Goal: Navigation & Orientation: Find specific page/section

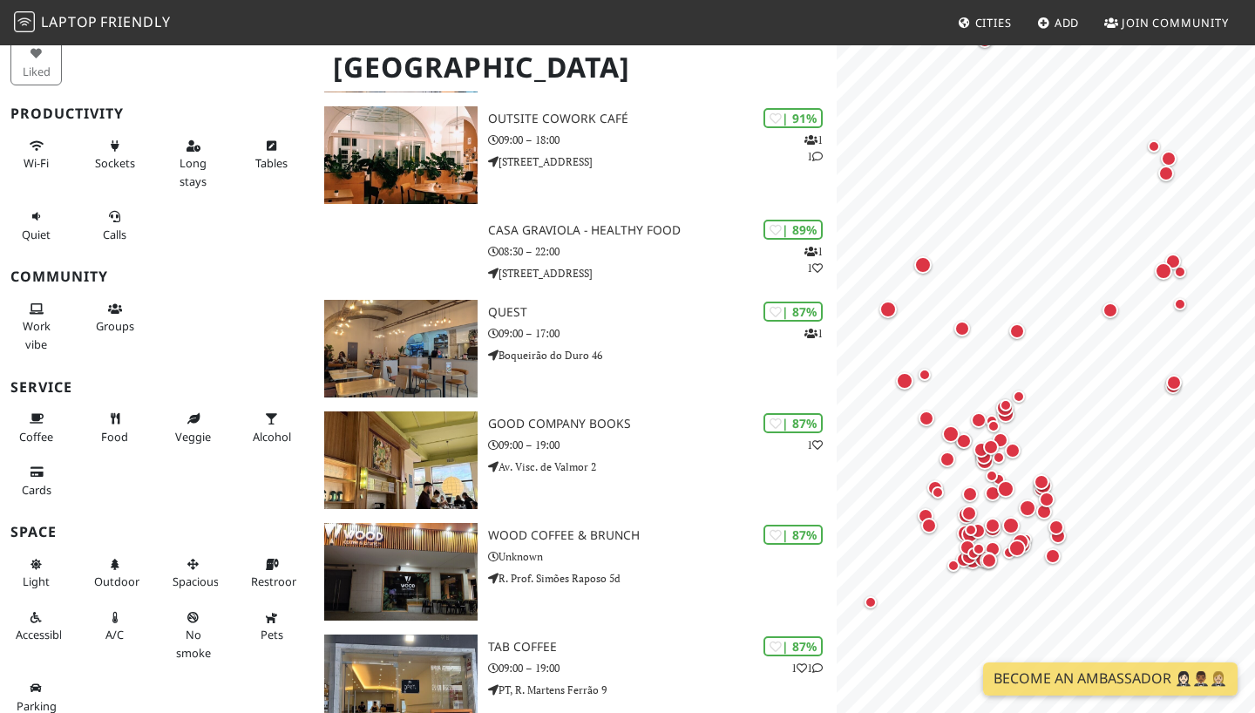
scroll to position [2, 0]
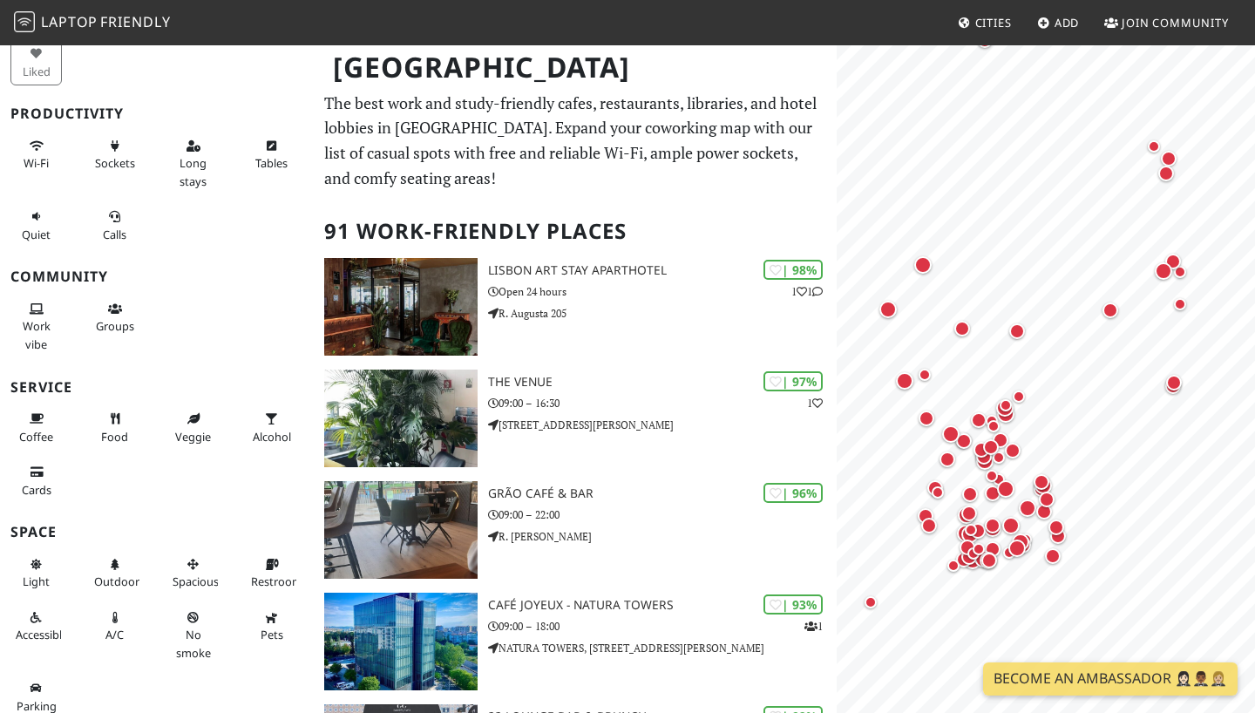
click at [651, 522] on div "| 96% Grão Café & Bar 09:00 – 22:00 R. Pedro Álvares Cabral" at bounding box center [662, 530] width 349 height 98
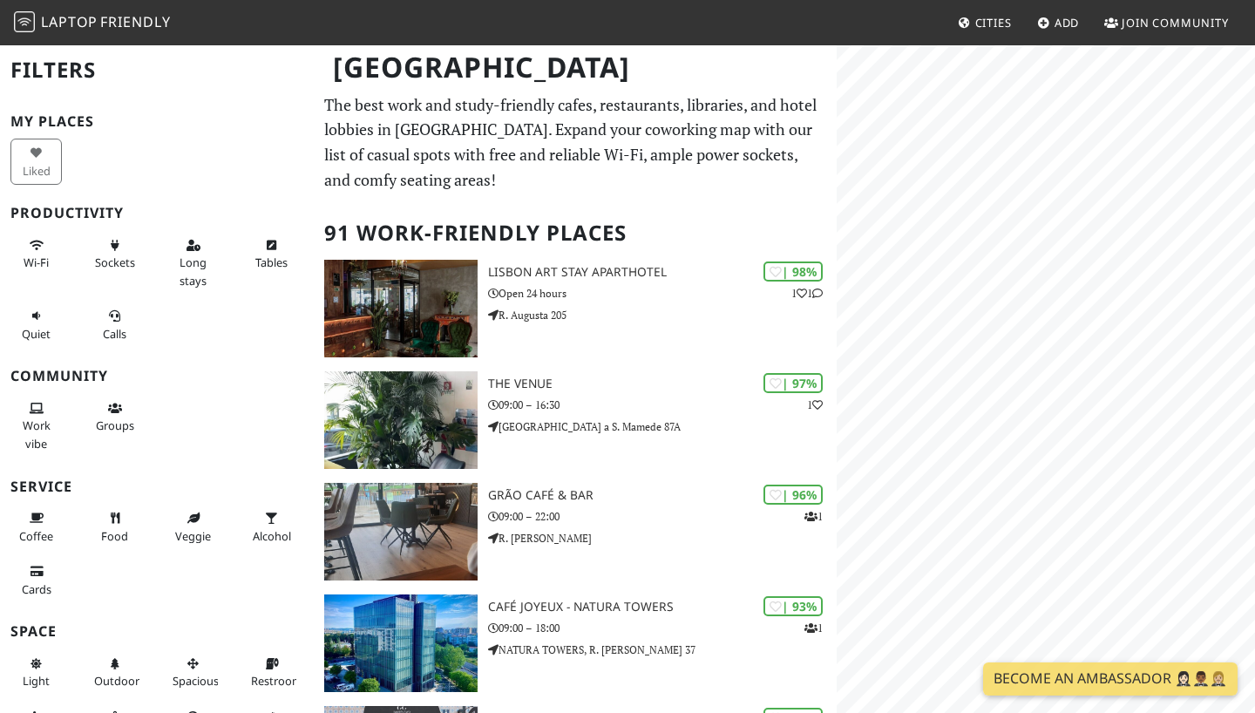
scroll to position [2, 0]
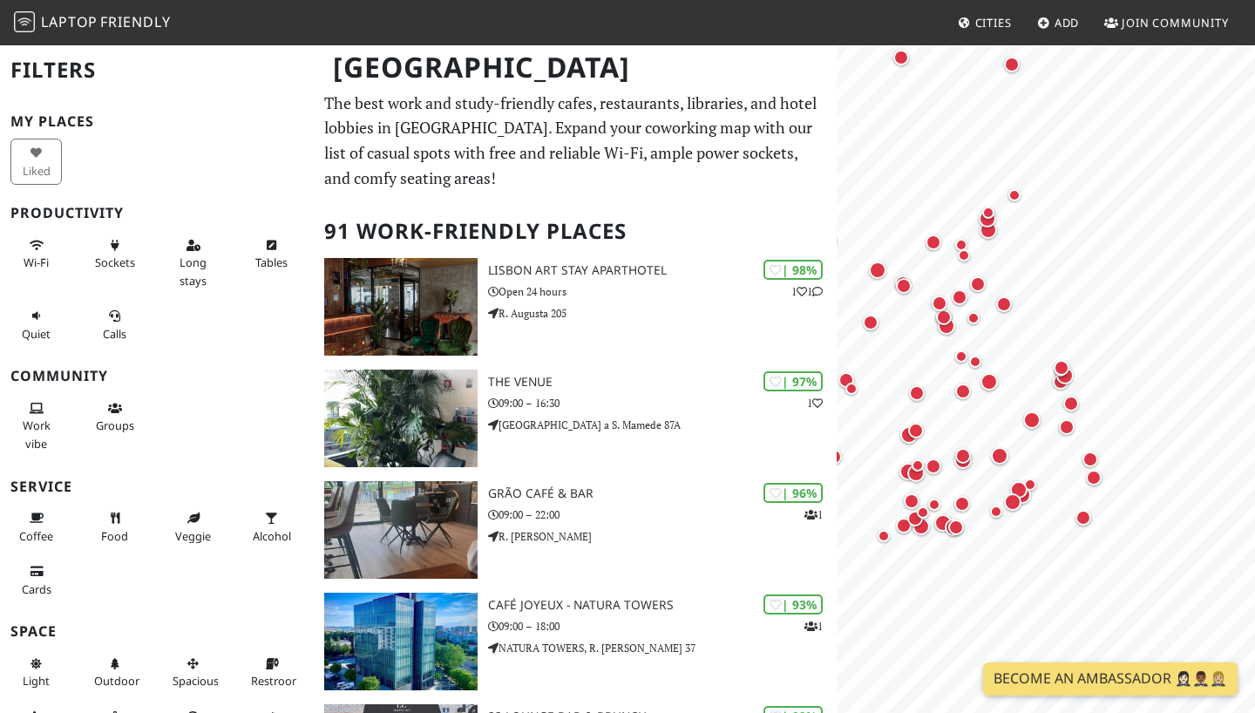
click at [1062, 369] on div "Map marker" at bounding box center [1061, 368] width 16 height 16
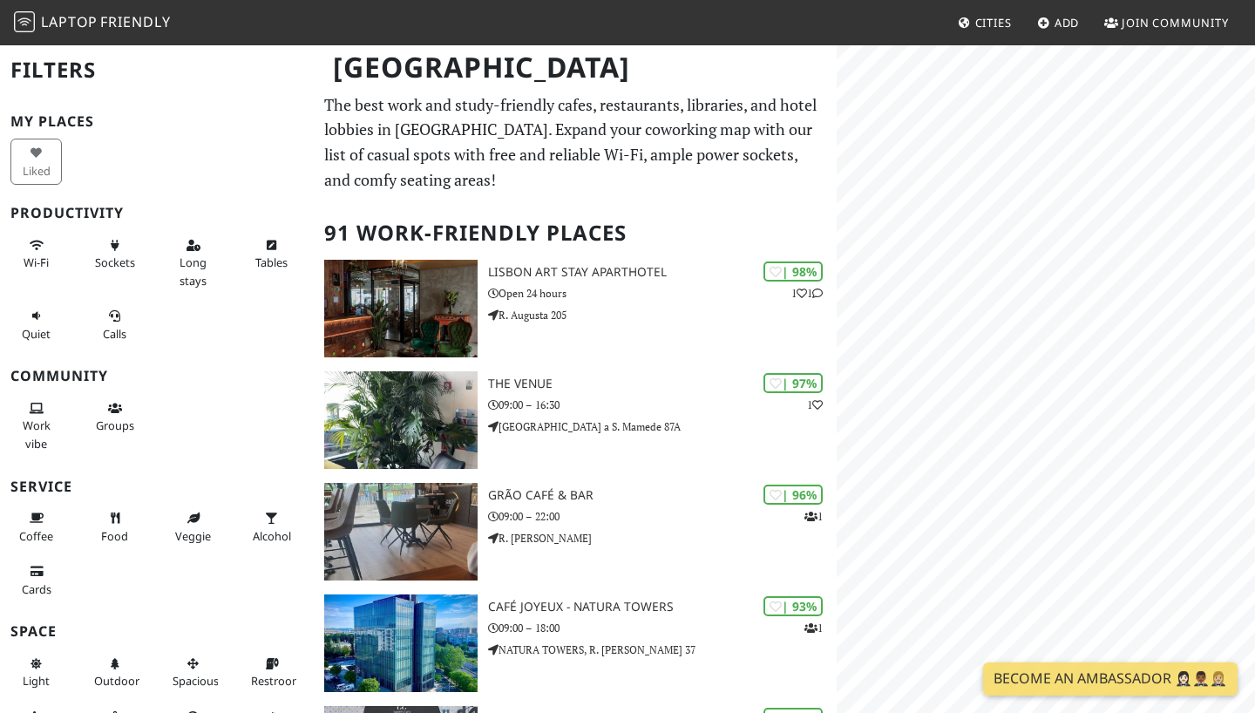
scroll to position [2, 0]
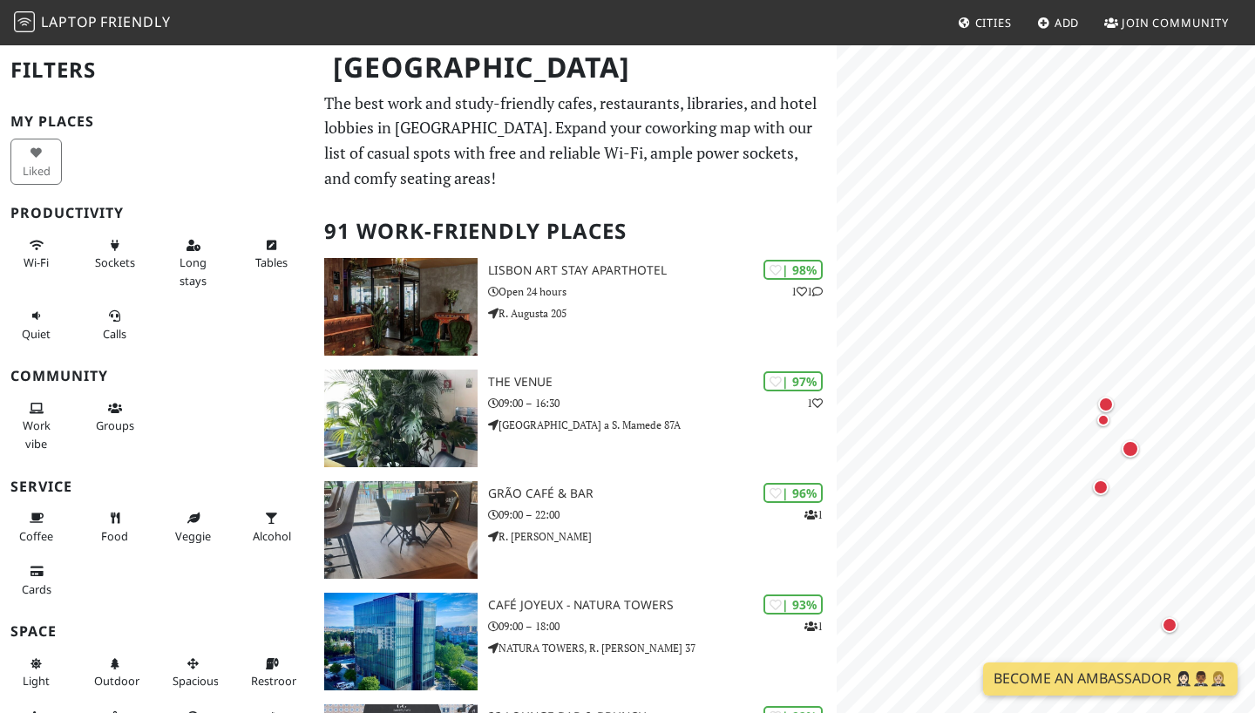
drag, startPoint x: 0, startPoint y: 0, endPoint x: 1100, endPoint y: 487, distance: 1203.4
click at [1100, 487] on div "Map marker" at bounding box center [1101, 487] width 16 height 16
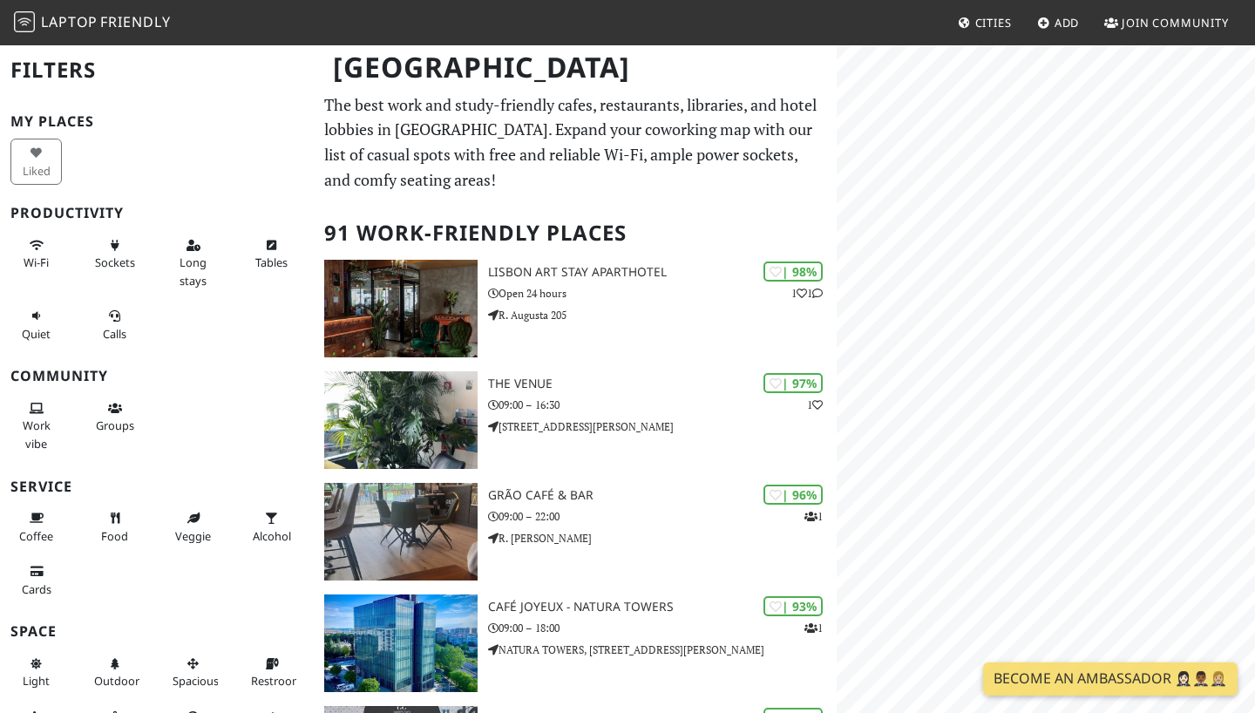
scroll to position [2, 0]
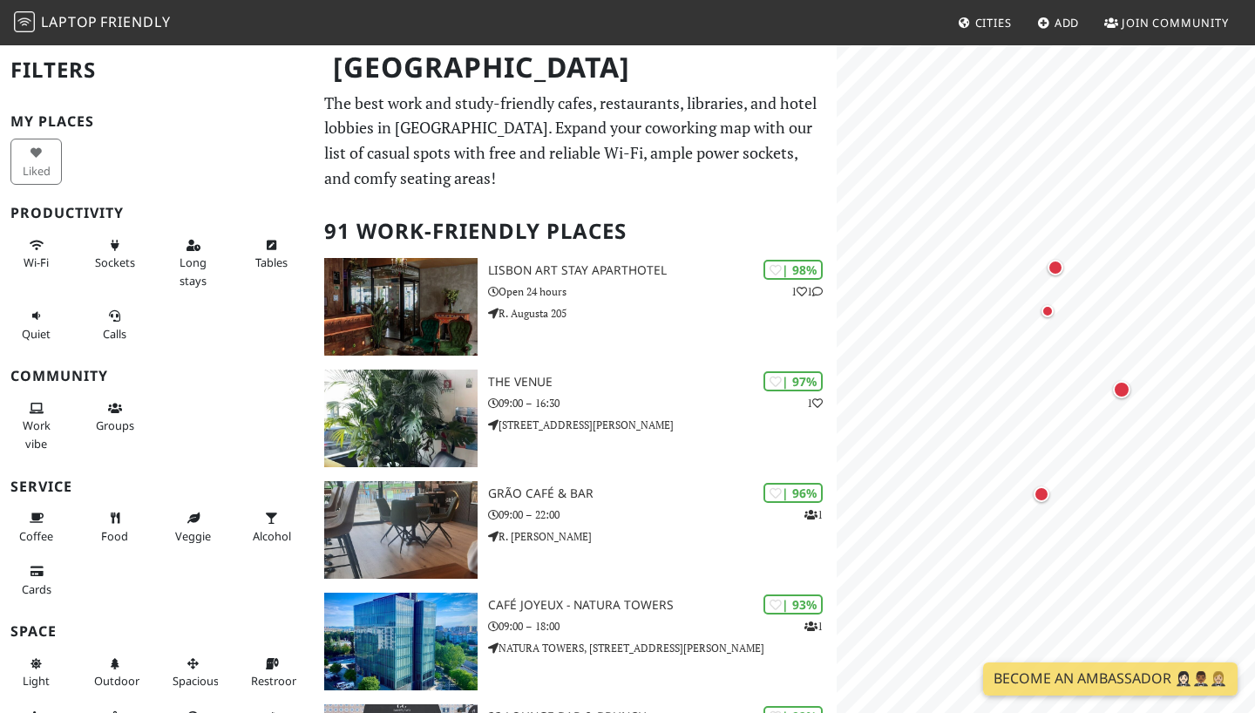
click at [1118, 390] on div "Map marker" at bounding box center [1121, 389] width 17 height 17
